Goal: Transaction & Acquisition: Purchase product/service

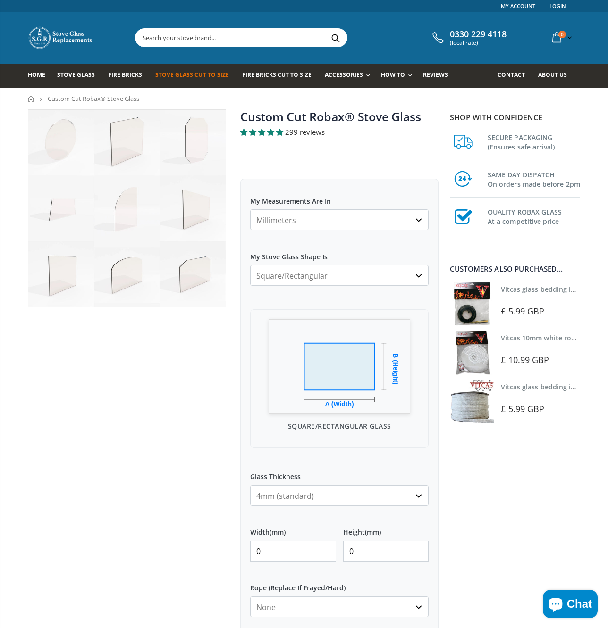
click at [396, 216] on select "Millimeters Centimeters Inches" at bounding box center [339, 219] width 178 height 21
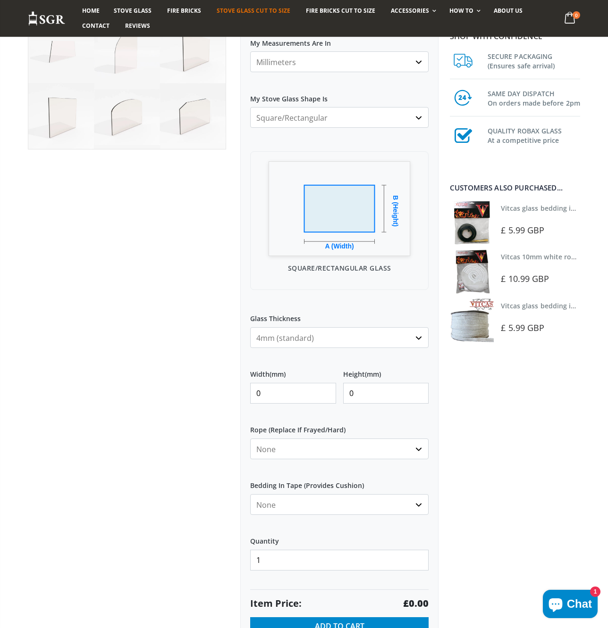
scroll to position [165, 0]
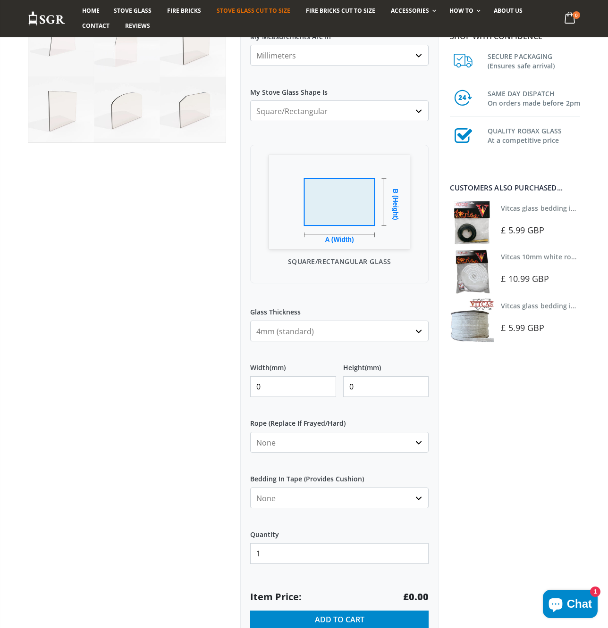
click at [272, 388] on input "0" at bounding box center [293, 386] width 86 height 21
type input "102"
click at [363, 385] on input "0" at bounding box center [386, 386] width 86 height 21
type input "60"
click at [420, 419] on label "Rope (Replace If Frayed/Hard)" at bounding box center [339, 419] width 178 height 17
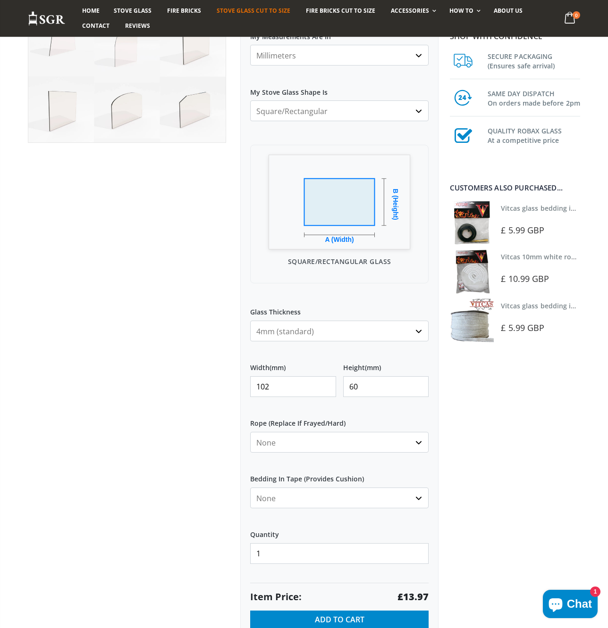
click at [420, 432] on select "None 3mm White 6mm White 8mm White 10mm White 12mm White 6mm Black 8mm Black 10…" at bounding box center [339, 442] width 178 height 21
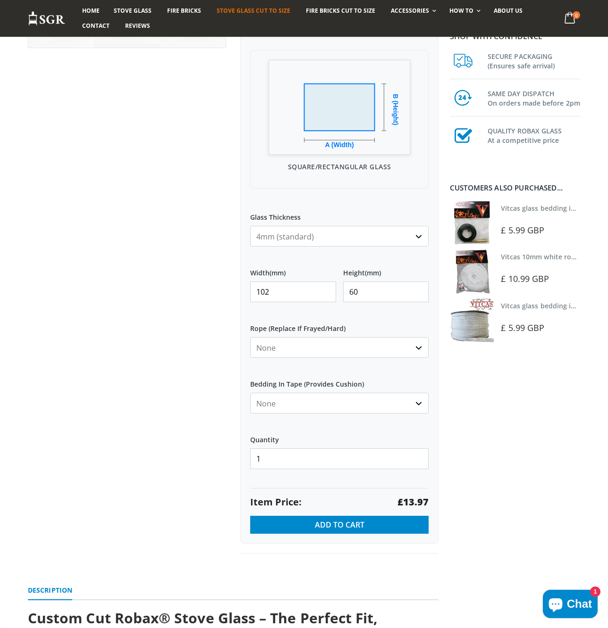
scroll to position [261, 0]
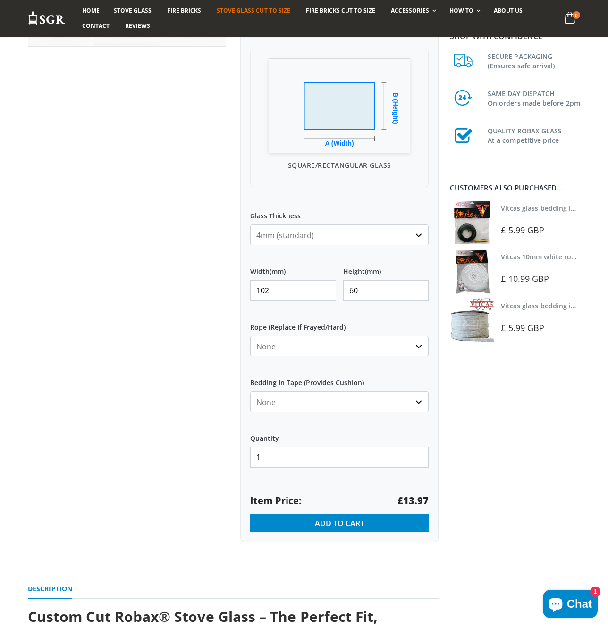
click at [417, 345] on select "None 3mm White 6mm White 8mm White 10mm White 12mm White 6mm Black 8mm Black 10…" at bounding box center [339, 346] width 178 height 21
select select "3mm-white"
click at [411, 401] on select "None Black White" at bounding box center [339, 402] width 178 height 21
select select "white"
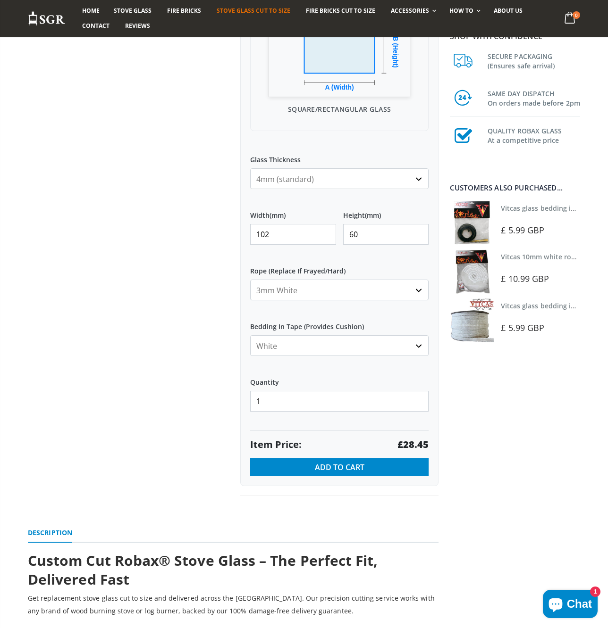
scroll to position [317, 0]
click at [412, 289] on select "None 3mm White 6mm White 8mm White 10mm White 12mm White 6mm Black 8mm Black 10…" at bounding box center [339, 289] width 178 height 21
select select "none"
click at [403, 344] on select "None Black White" at bounding box center [339, 345] width 178 height 21
select select "none"
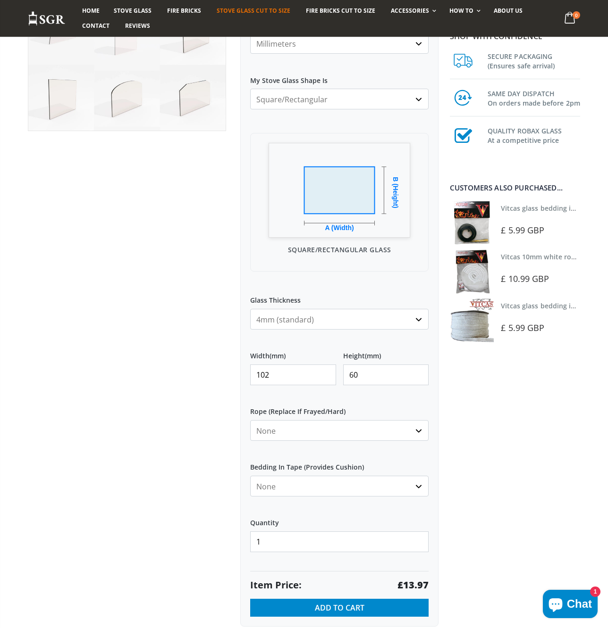
scroll to position [179, 0]
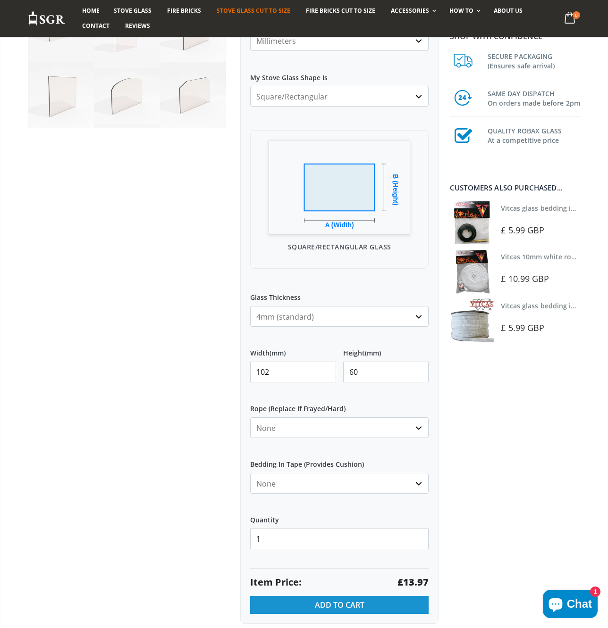
click at [376, 605] on button "Add to Cart" at bounding box center [339, 605] width 178 height 18
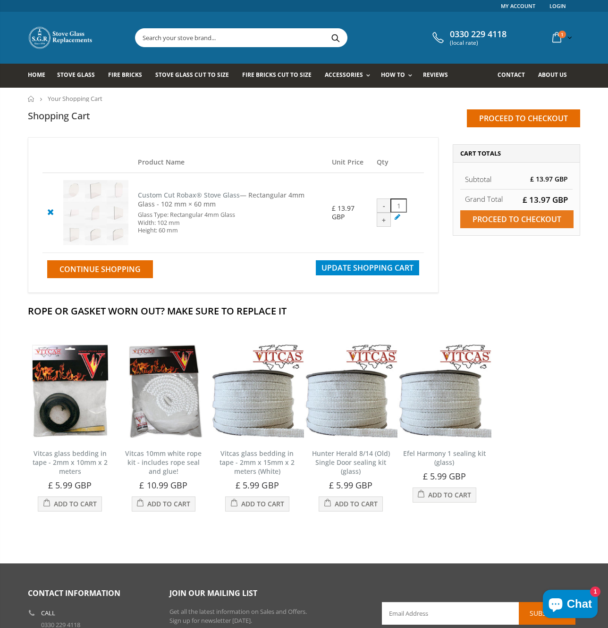
click at [547, 219] on input "Proceed to checkout" at bounding box center [516, 219] width 113 height 18
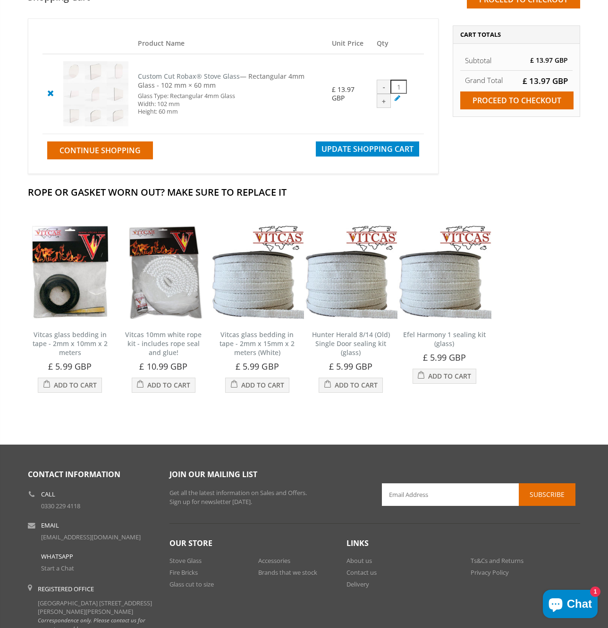
scroll to position [193, 0]
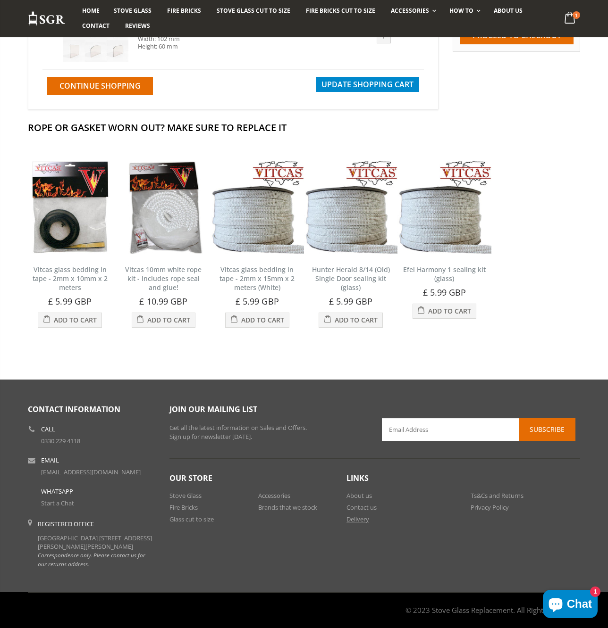
click at [356, 515] on link "Delivery" at bounding box center [357, 519] width 23 height 8
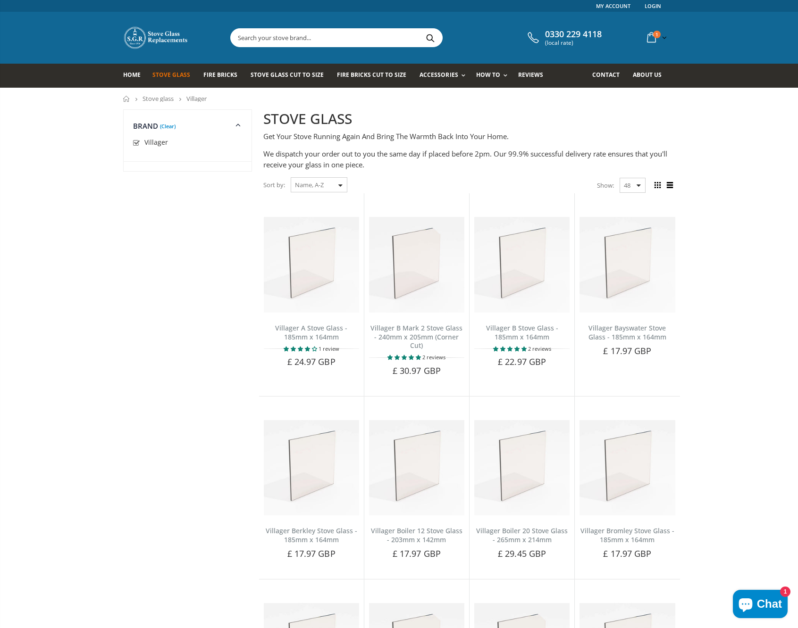
click at [334, 185] on select "Featured Best Selling Name, A-Z Name, Z-A Price, low to high Price, high to low…" at bounding box center [319, 184] width 57 height 15
select select "price-ascending"
